Goal: Task Accomplishment & Management: Use online tool/utility

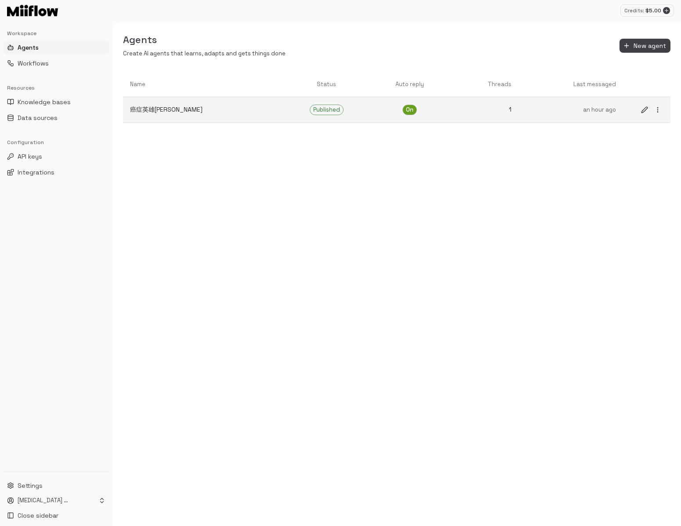
click at [198, 103] on link "癌症英雄小助手" at bounding box center [202, 109] width 159 height 23
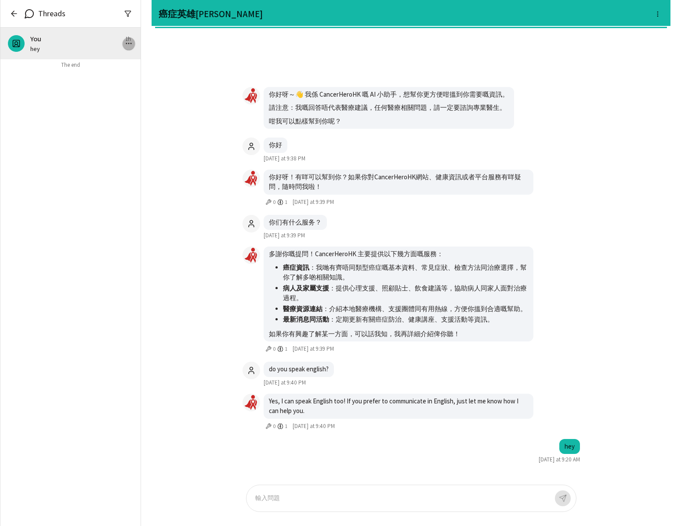
click at [127, 44] on icon "button" at bounding box center [129, 44] width 8 height 8
click at [102, 65] on li "Archive" at bounding box center [102, 61] width 66 height 14
click at [70, 46] on p "你好" at bounding box center [77, 48] width 94 height 9
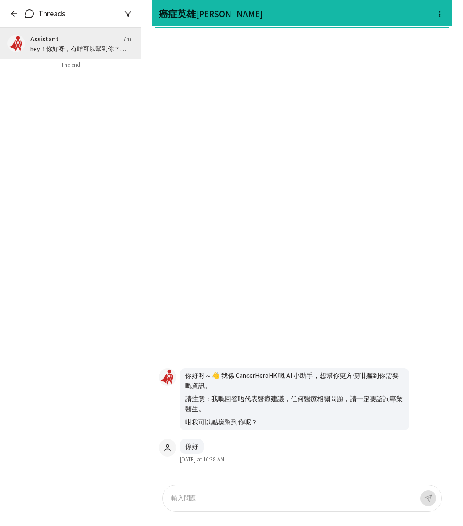
click at [211, 78] on div "你好 Today at 10:38 AM 你好呀～👋 我係 CancerHeroHK 嘅 AI 小助手，想幫你更方便咁搵到你需要嘅資訊。 請注意：我嘅回答唔代…" at bounding box center [302, 256] width 300 height 442
